Goal: Find specific page/section: Find specific page/section

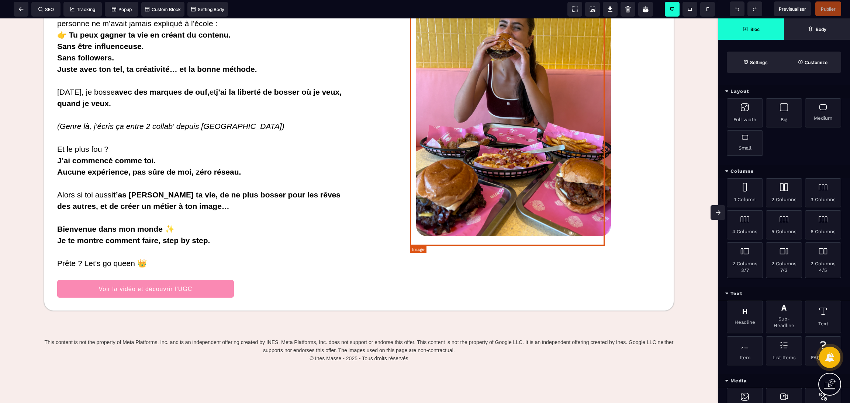
scroll to position [777, 0]
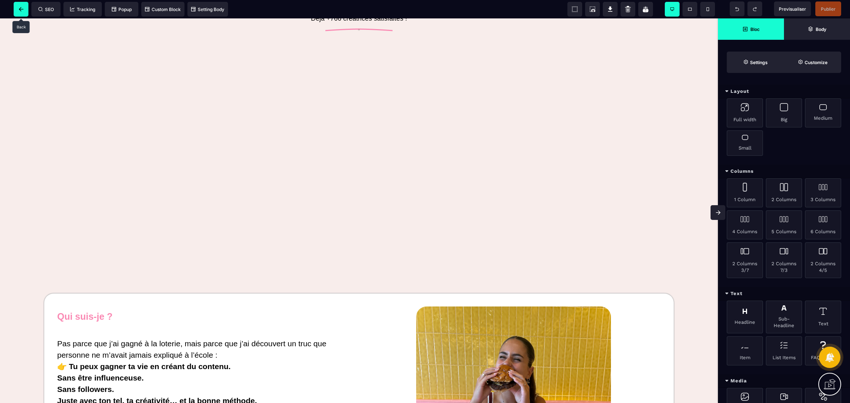
click at [24, 11] on span at bounding box center [21, 9] width 15 height 15
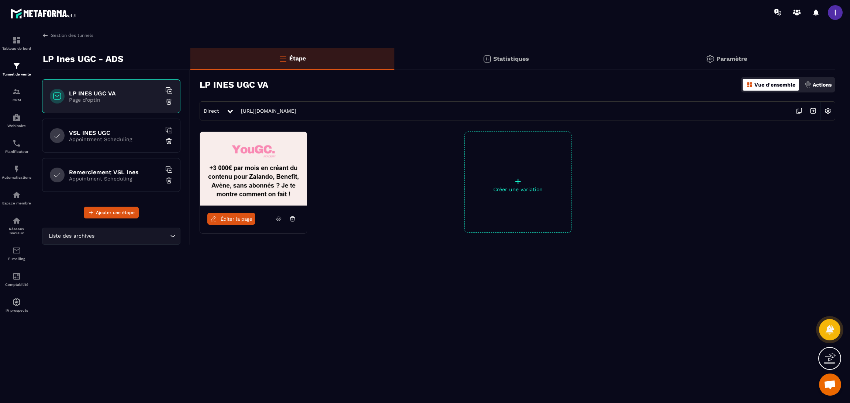
click at [111, 128] on div "VSL INES UGC Appointment Scheduling" at bounding box center [111, 136] width 138 height 34
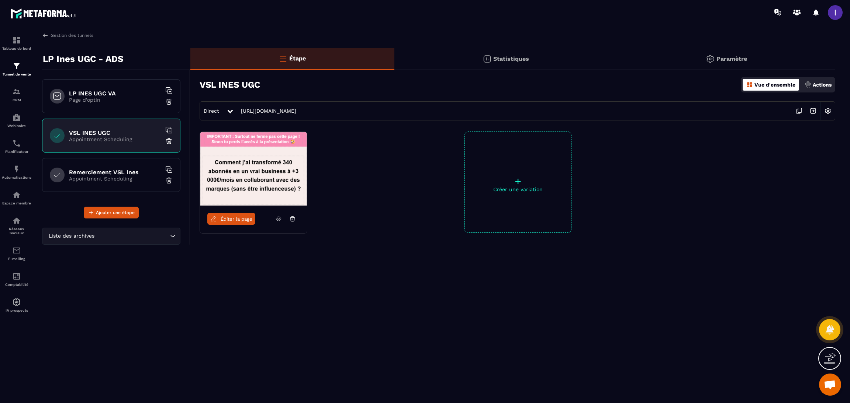
click at [249, 219] on span "Éditer la page" at bounding box center [237, 219] width 32 height 6
